Goal: Task Accomplishment & Management: Use online tool/utility

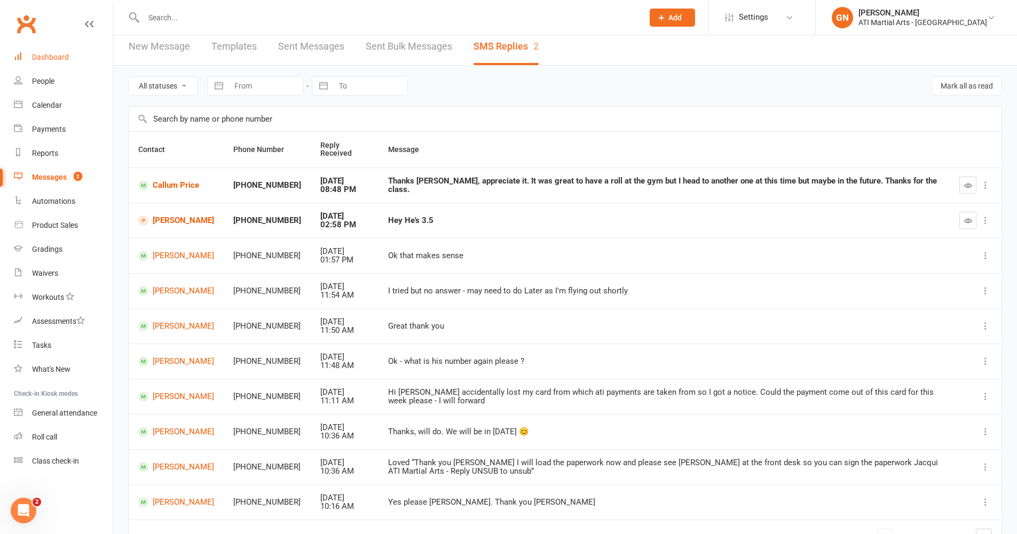
scroll to position [9, 0]
click at [58, 68] on link "Dashboard" at bounding box center [63, 57] width 99 height 24
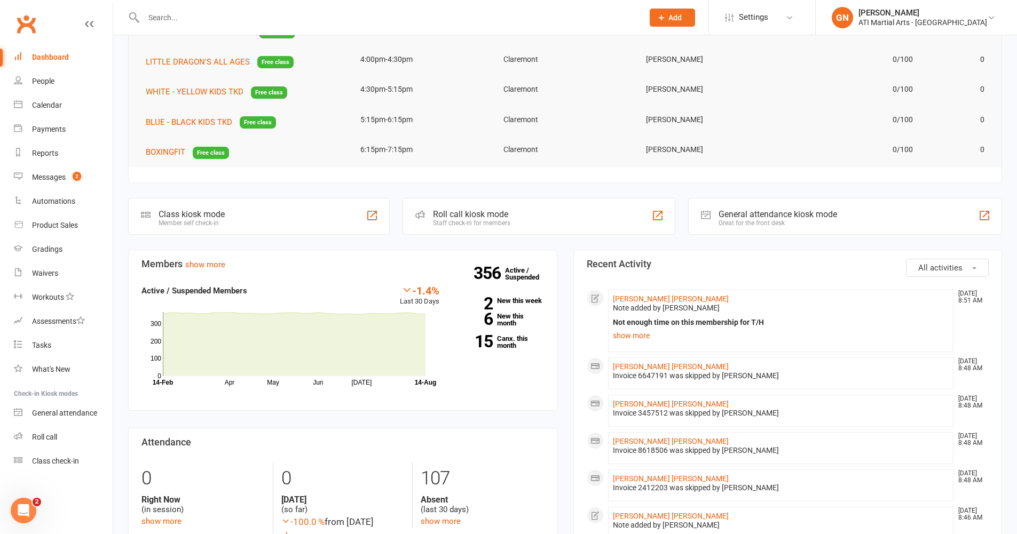
scroll to position [102, 0]
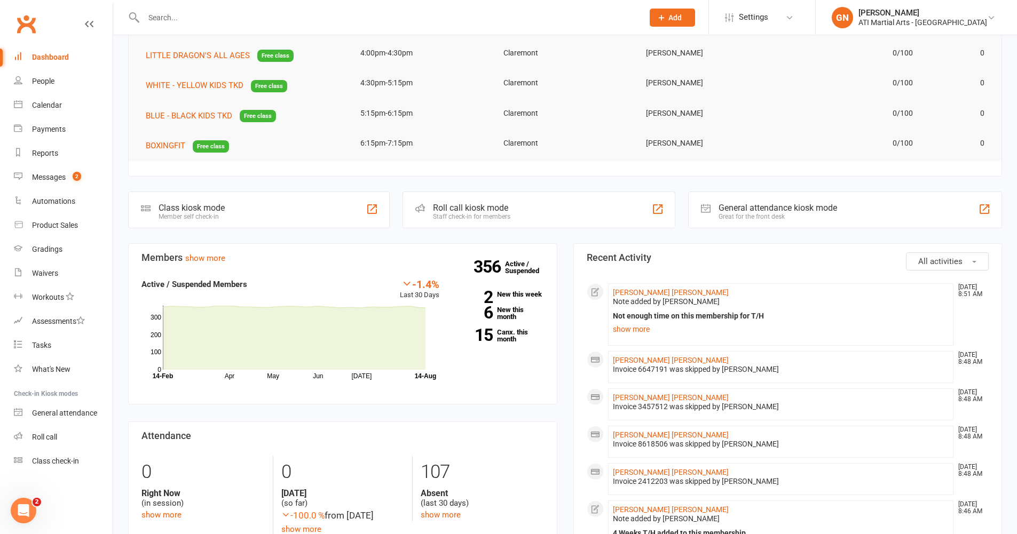
click at [791, 220] on div "Great for the front desk" at bounding box center [777, 216] width 118 height 7
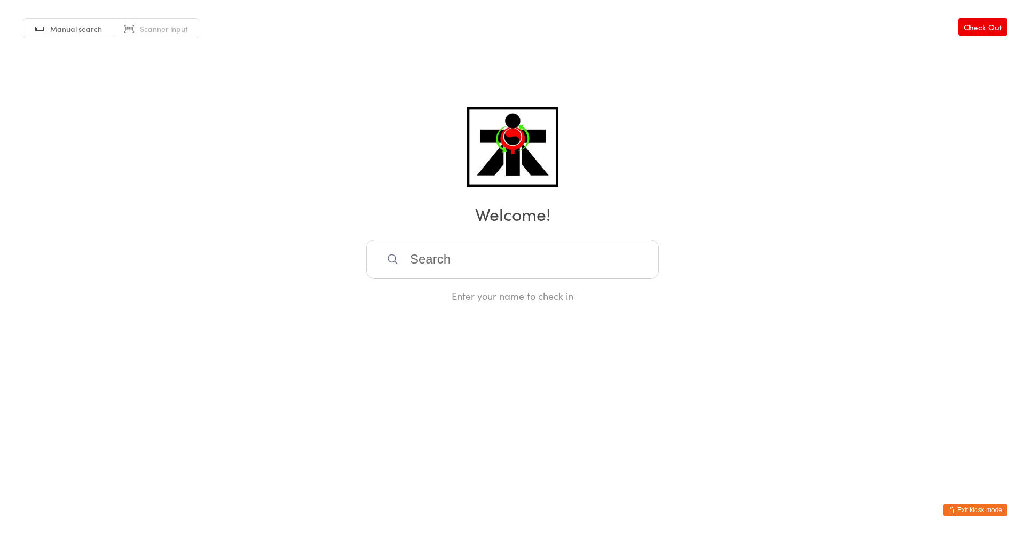
click at [544, 259] on input "search" at bounding box center [512, 259] width 292 height 39
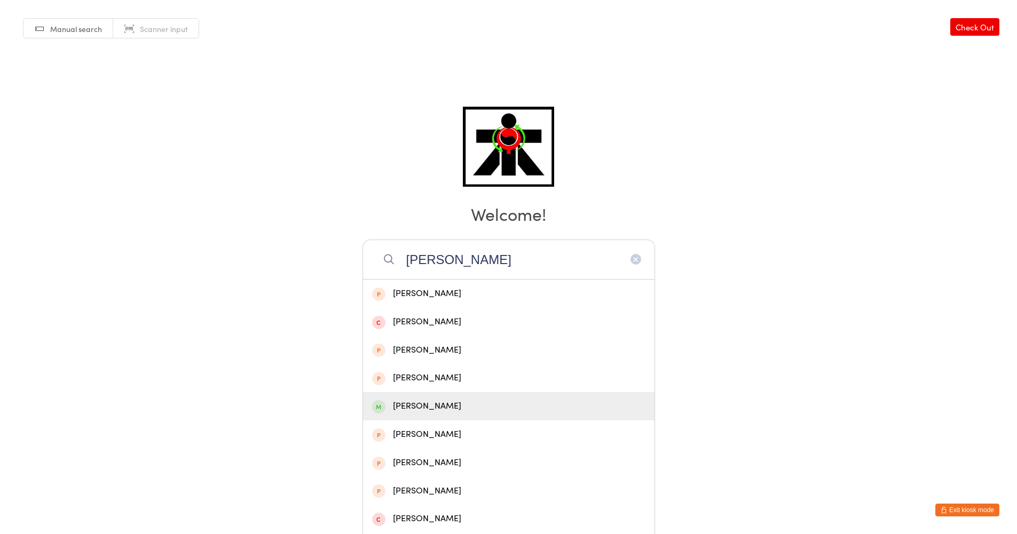
type input "laura"
click at [459, 400] on div "Laura McEntaggart" at bounding box center [508, 406] width 273 height 14
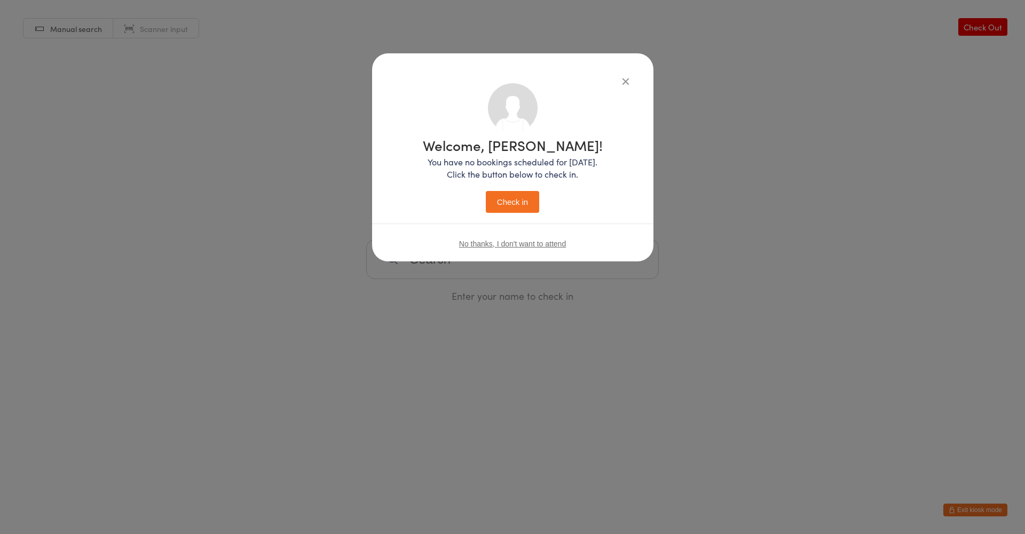
click at [486, 191] on button "Check in" at bounding box center [512, 202] width 53 height 22
